Goal: Share content: Share content

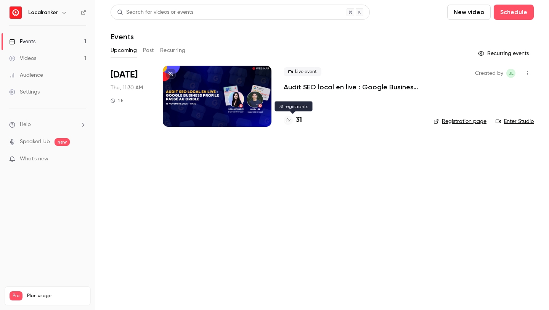
click at [300, 120] on h4 "31" at bounding box center [299, 120] width 6 height 10
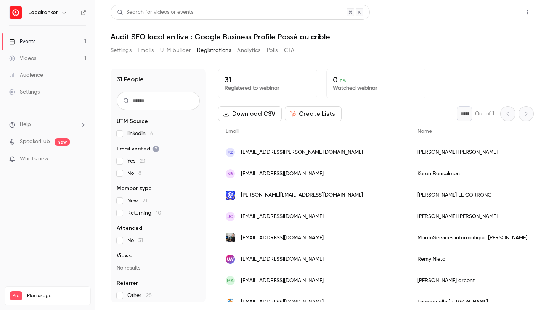
click at [499, 14] on button "Share" at bounding box center [500, 12] width 30 height 15
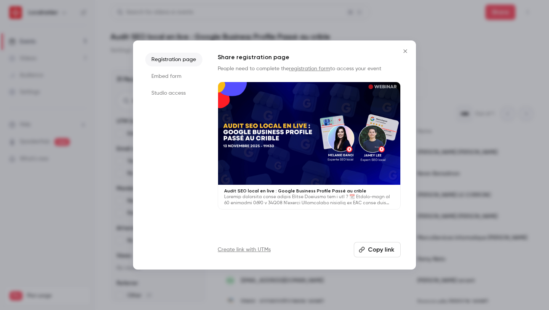
click at [261, 249] on link "Create link with UTMs" at bounding box center [244, 250] width 53 height 8
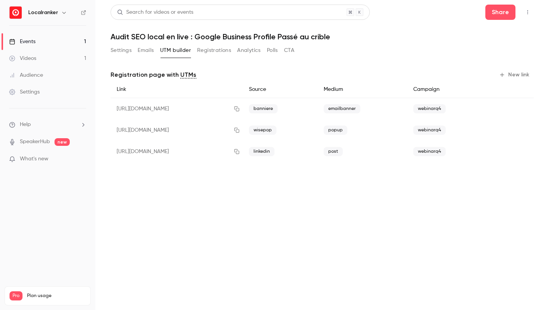
click at [505, 76] on icon "button" at bounding box center [502, 75] width 6 height 6
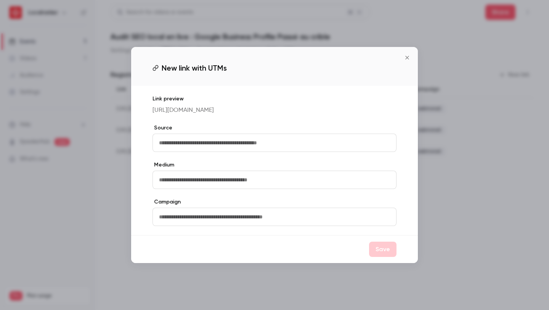
click at [289, 148] on input "text" at bounding box center [274, 142] width 244 height 18
type input "*****"
click at [203, 189] on input "text" at bounding box center [274, 179] width 244 height 18
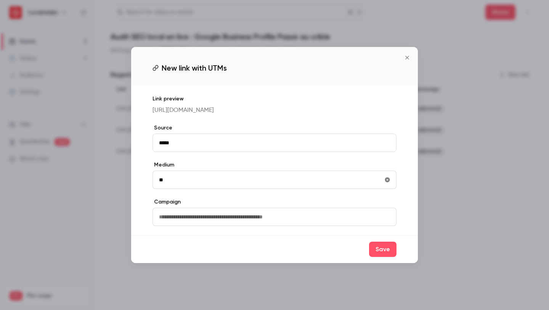
type input "*"
type input "*****"
click at [180, 226] on input "text" at bounding box center [274, 216] width 244 height 18
type input "*********"
click at [383, 257] on button "Save" at bounding box center [382, 248] width 27 height 15
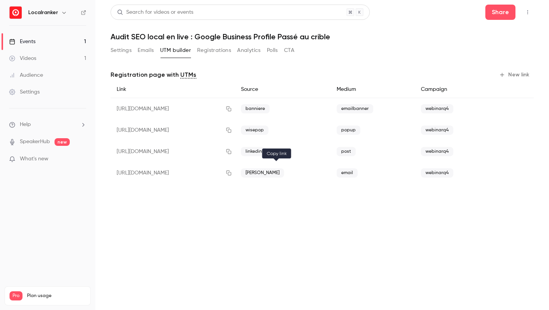
click at [235, 170] on button "button" at bounding box center [229, 173] width 12 height 12
click at [59, 38] on link "Events 1" at bounding box center [47, 41] width 95 height 17
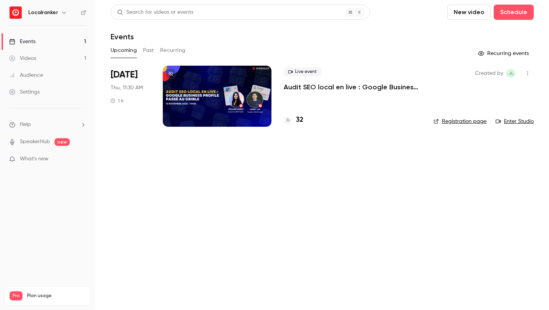
click at [297, 122] on h4 "32" at bounding box center [300, 120] width 8 height 10
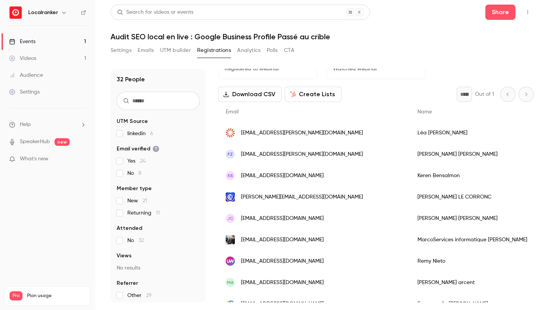
scroll to position [30, 0]
